Goal: Task Accomplishment & Management: Use online tool/utility

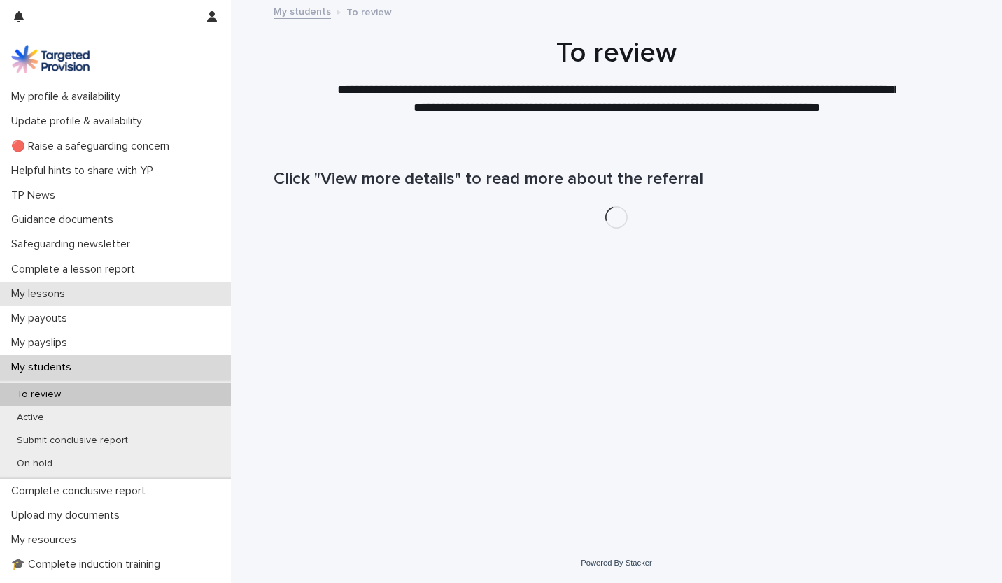
click at [97, 292] on div "My lessons" at bounding box center [115, 294] width 231 height 24
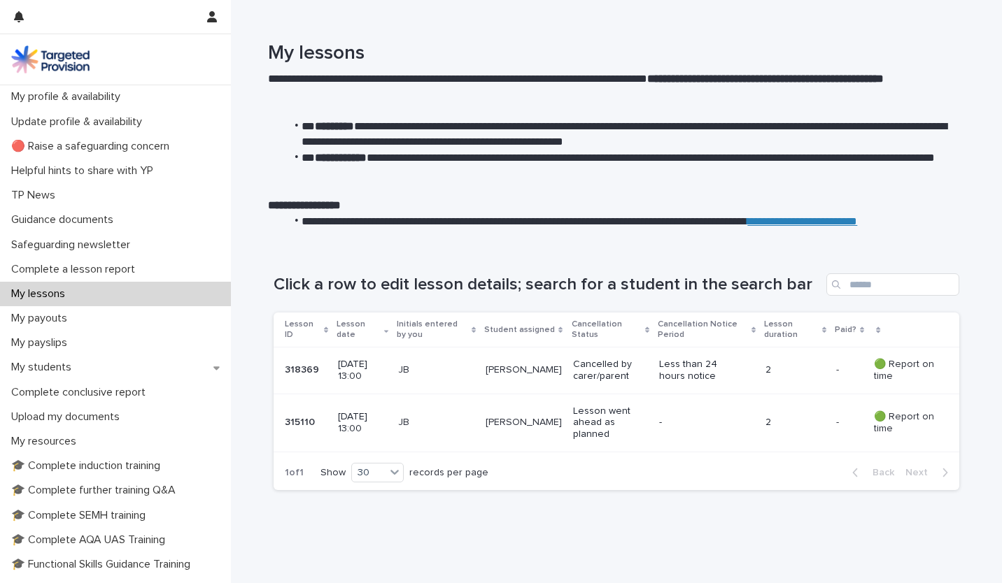
click at [553, 425] on p "[PERSON_NAME]" at bounding box center [524, 423] width 76 height 12
click at [59, 271] on p "Complete a lesson report" at bounding box center [76, 269] width 141 height 13
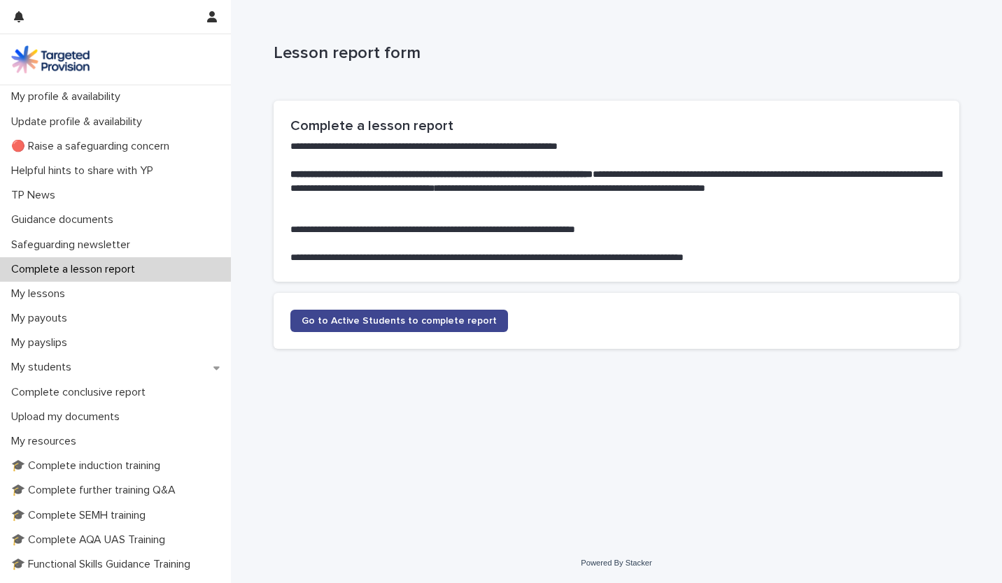
click at [350, 322] on span "Go to Active Students to complete report" at bounding box center [399, 321] width 195 height 10
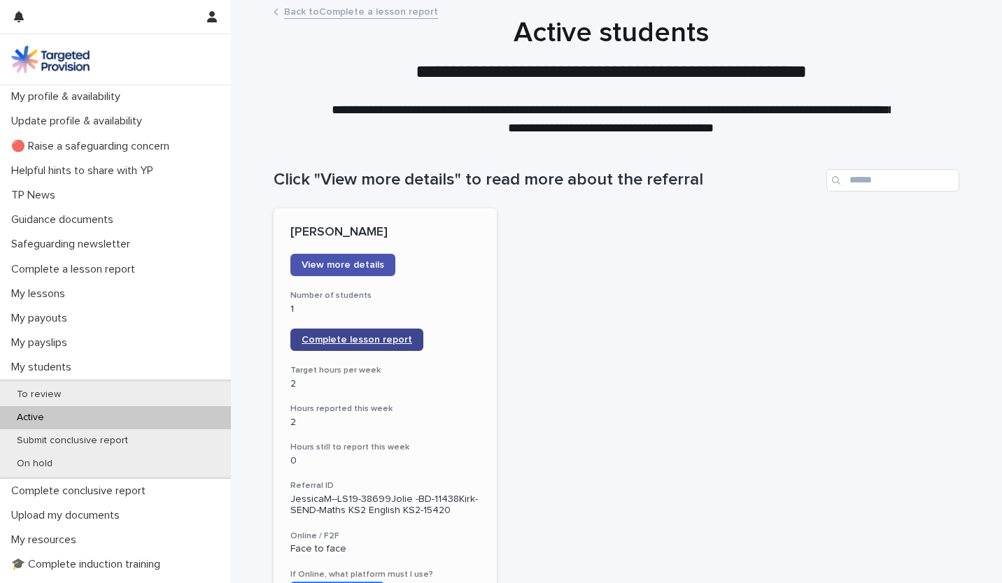
click at [376, 341] on span "Complete lesson report" at bounding box center [357, 340] width 111 height 10
